Goal: Find specific page/section: Find specific page/section

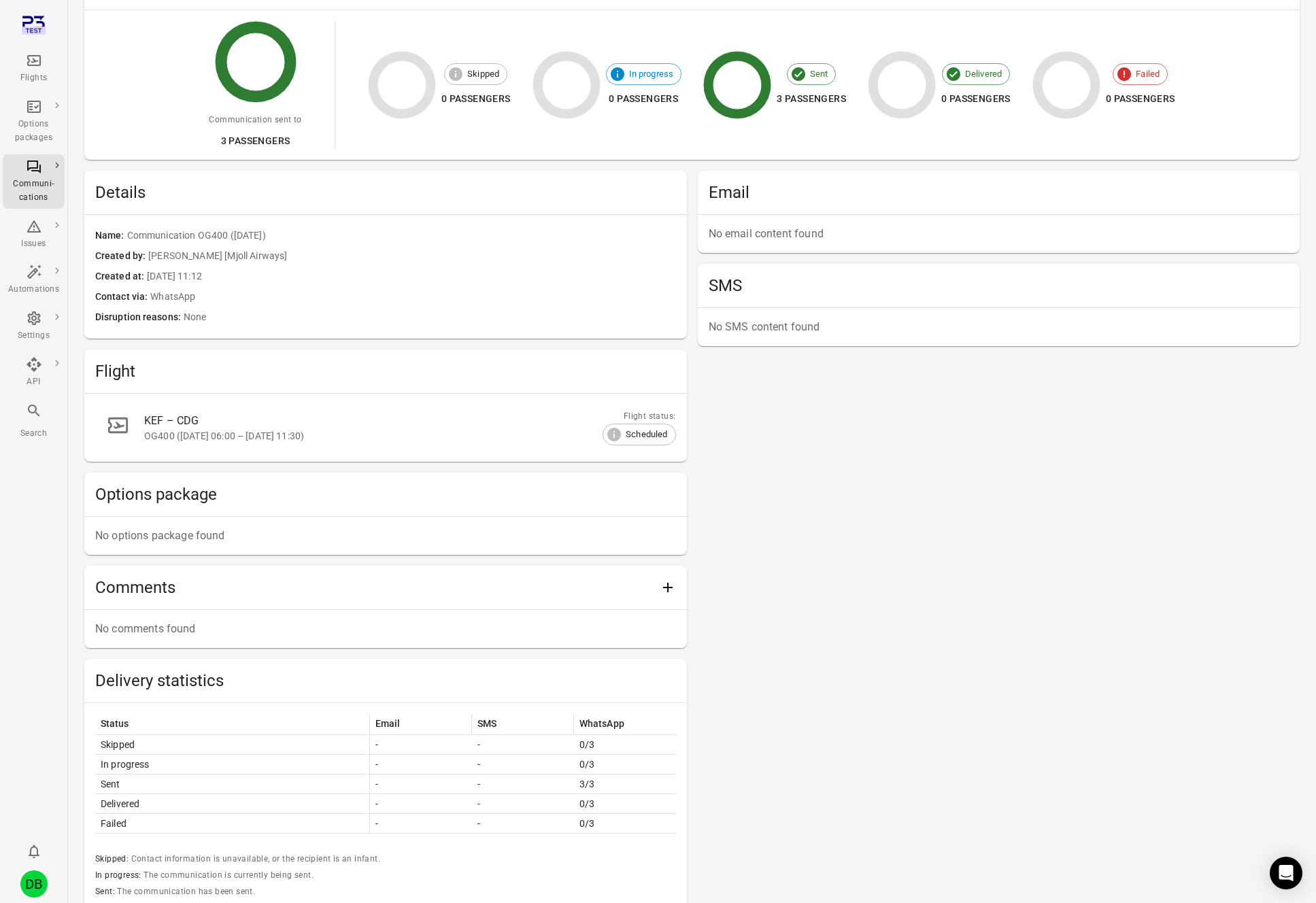
scroll to position [132, 0]
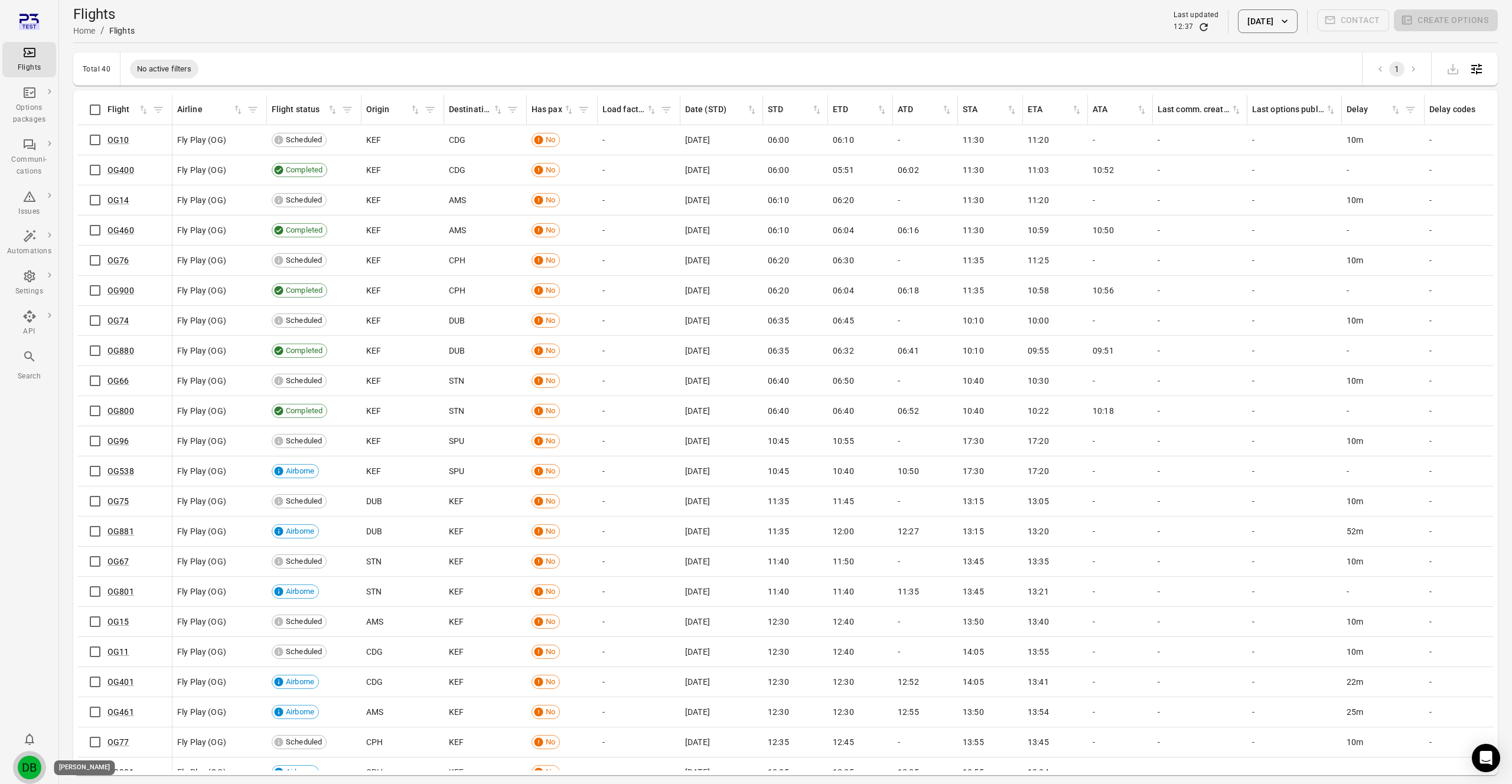
click at [31, 763] on div "DB" at bounding box center [30, 767] width 23 height 23
click at [79, 767] on button "Log out" at bounding box center [90, 764] width 89 height 22
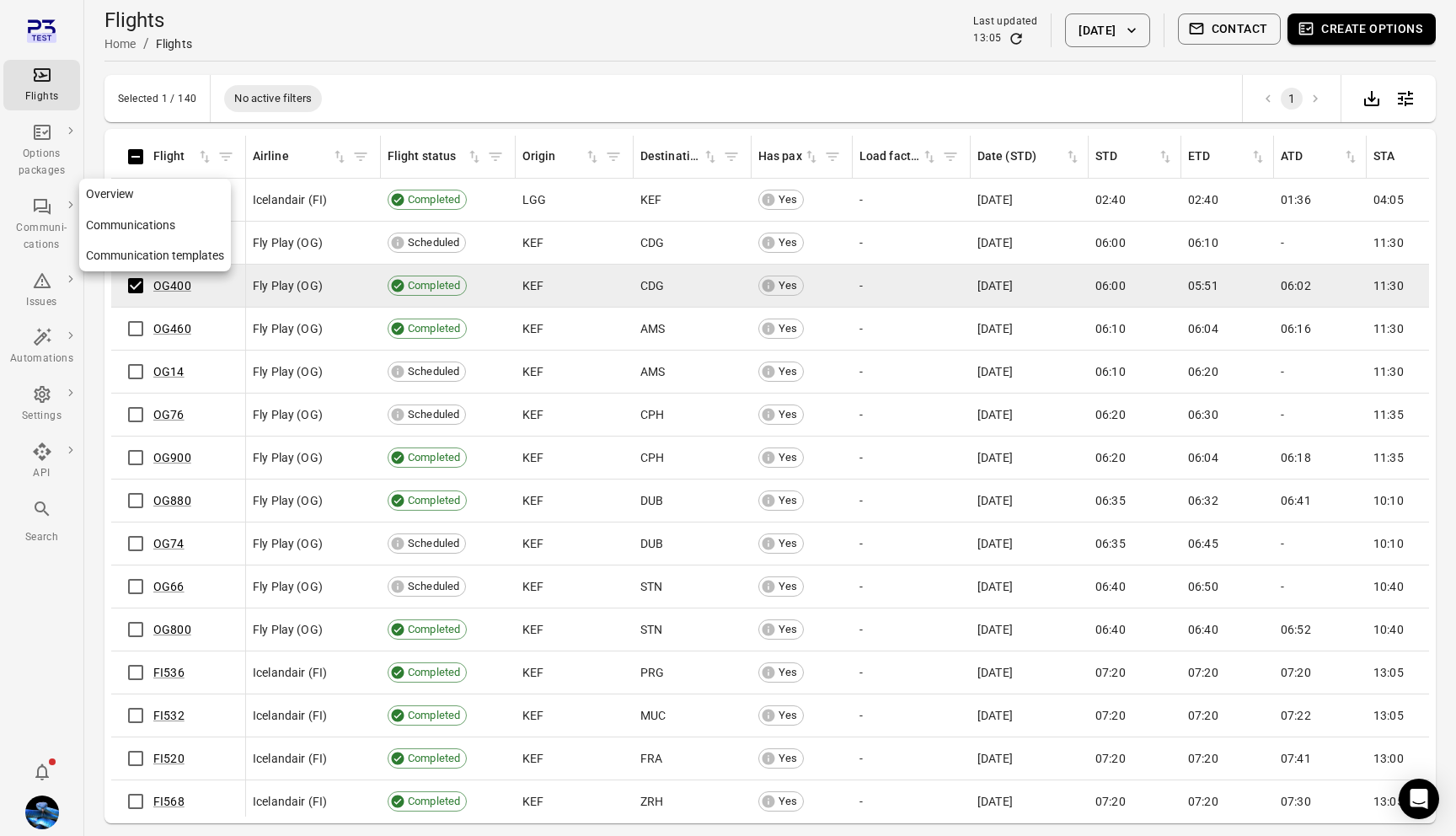
click at [116, 247] on link "Communication templates" at bounding box center [154, 256] width 152 height 32
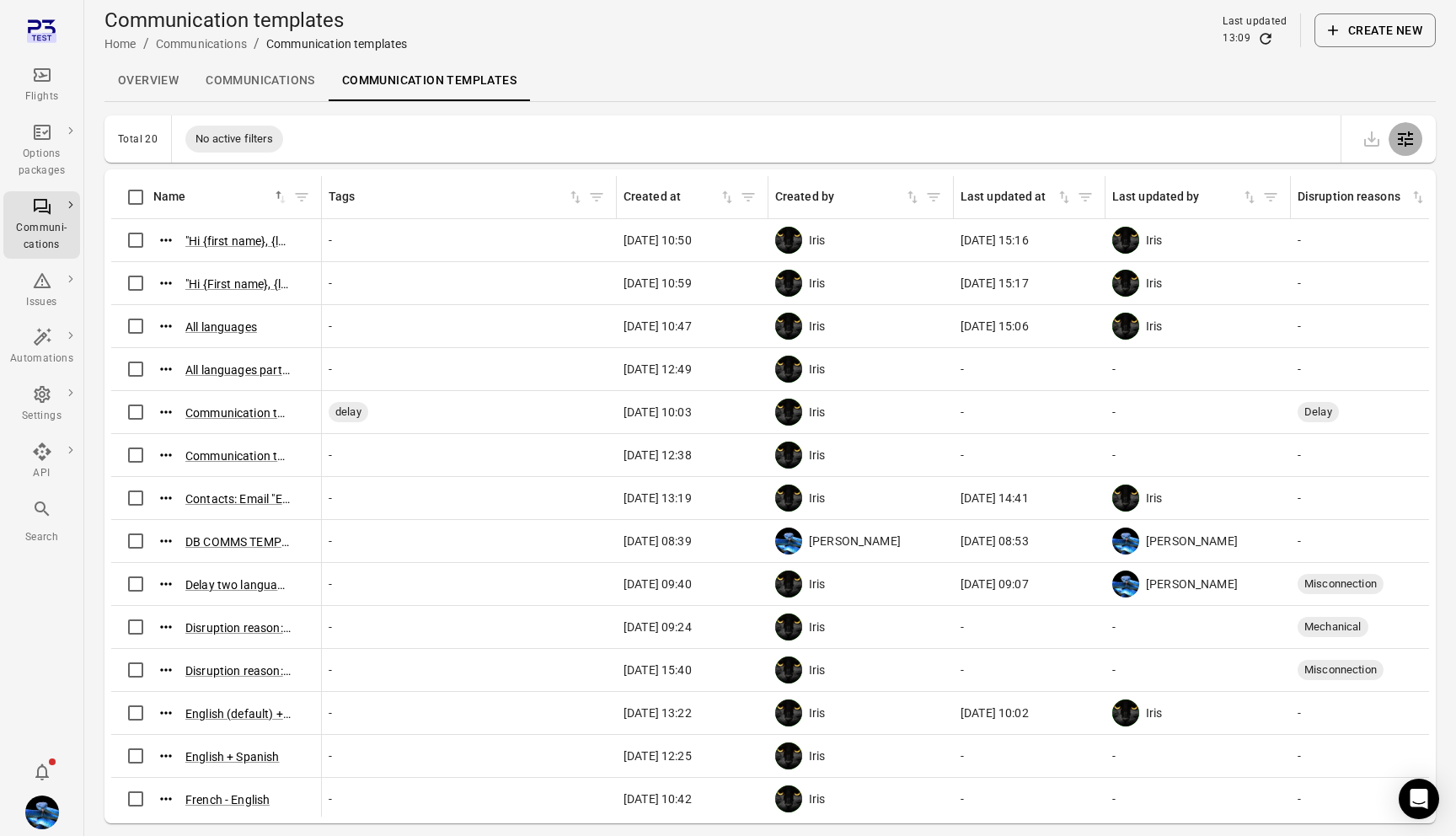
click at [1400, 138] on icon "Open table configuration" at bounding box center [1405, 139] width 20 height 20
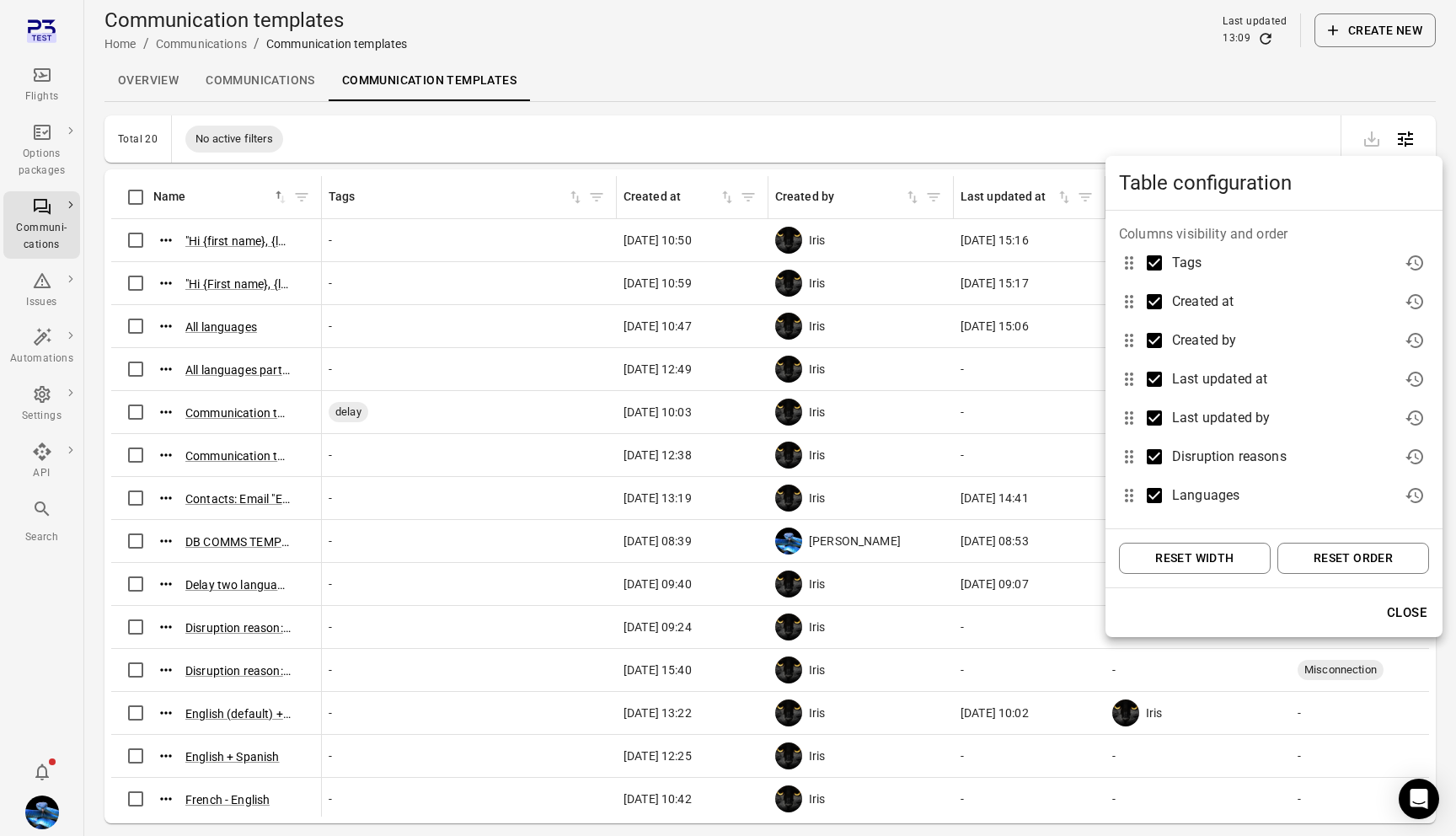
click at [1216, 561] on button "Reset width" at bounding box center [1194, 558] width 152 height 32
click at [1327, 561] on button "Reset order" at bounding box center [1353, 558] width 152 height 32
click at [990, 113] on div at bounding box center [728, 418] width 1456 height 836
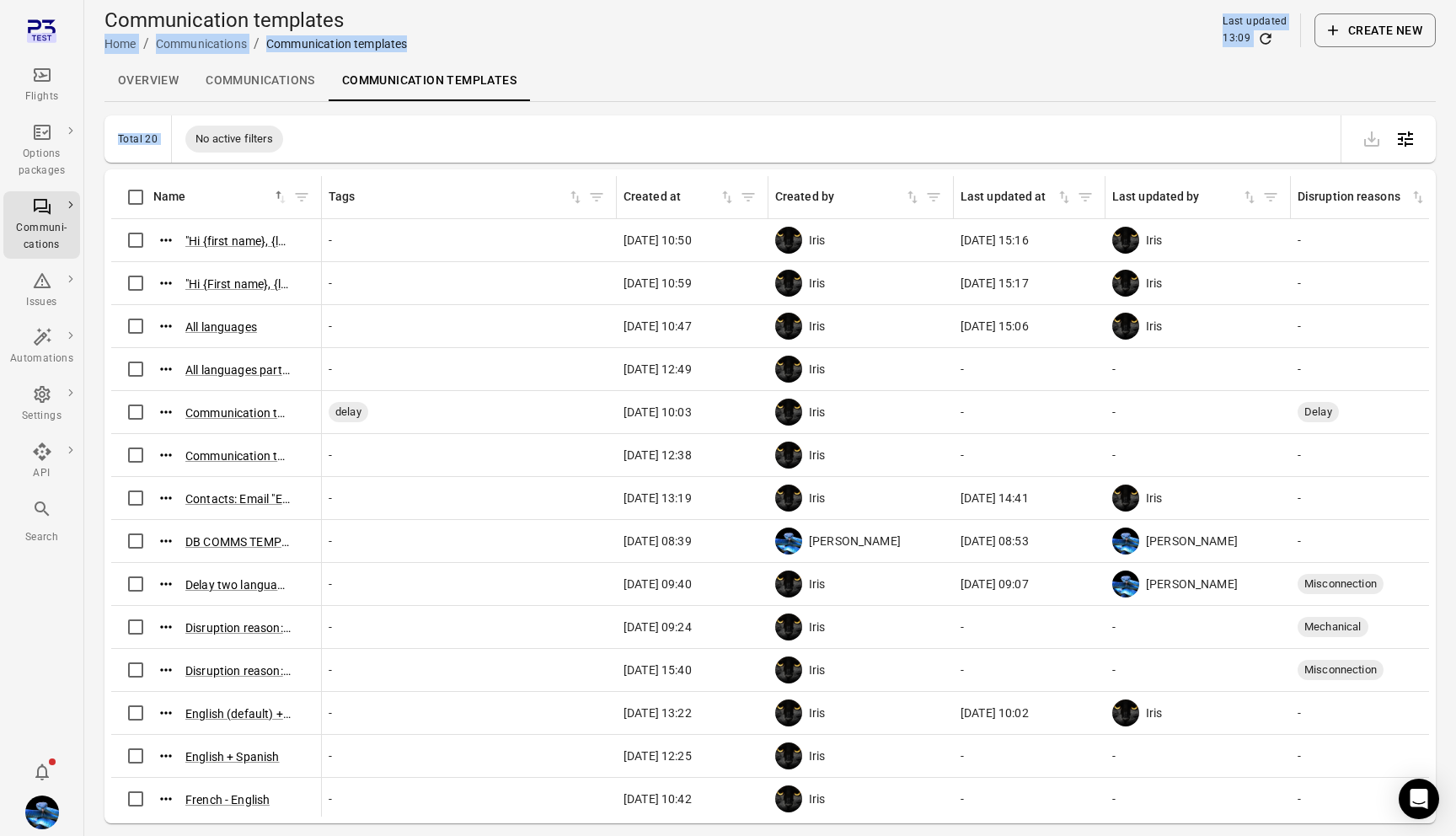
drag, startPoint x: 735, startPoint y: 112, endPoint x: 654, endPoint y: 25, distance: 118.9
click at [654, 25] on main "Communication templates Home / Communications / Communication templates Last up…" at bounding box center [770, 445] width 1372 height 890
click at [654, 25] on div "Communication templates Home / Communications / Communication templates Last up…" at bounding box center [770, 31] width 1331 height 47
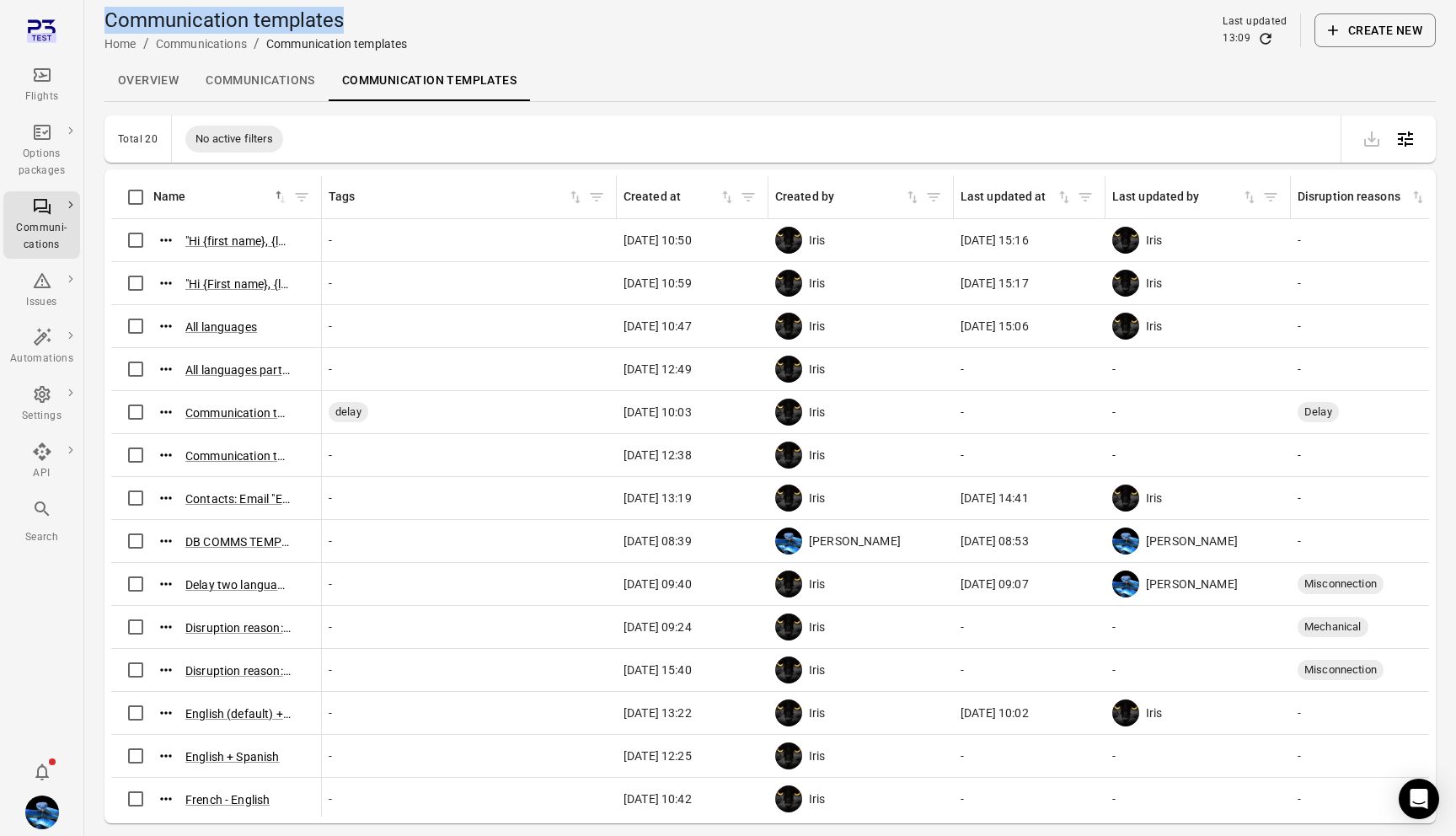
click at [654, 25] on div "Communication templates Home / Communications / Communication templates Last up…" at bounding box center [770, 31] width 1331 height 47
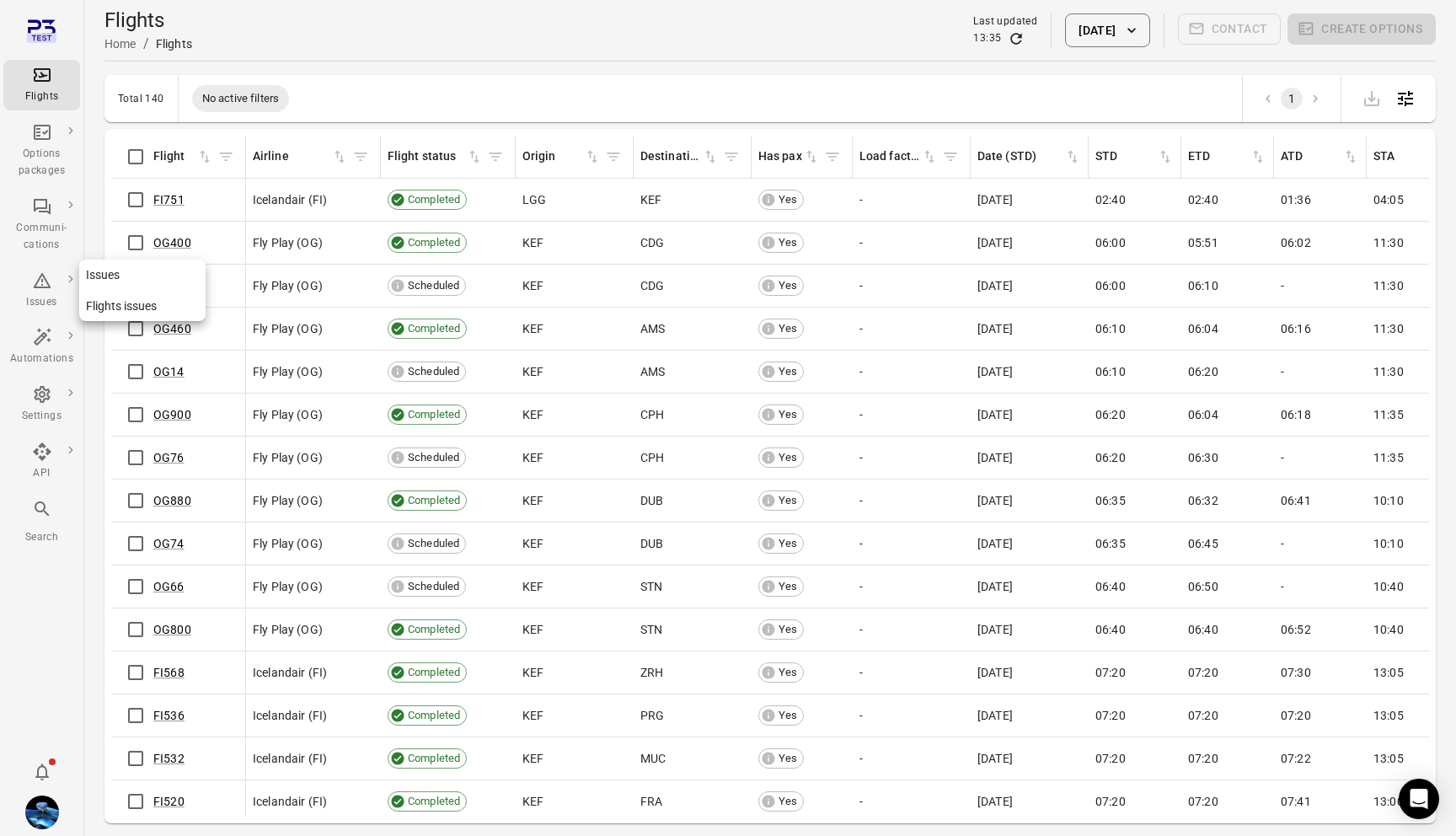
click at [109, 268] on link "Issues" at bounding box center [142, 275] width 126 height 32
